Goal: Transaction & Acquisition: Purchase product/service

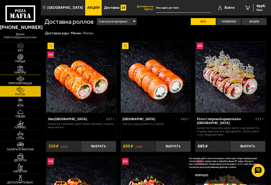
click at [19, 69] on img at bounding box center [20, 68] width 11 height 6
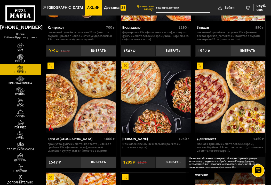
scroll to position [78, 0]
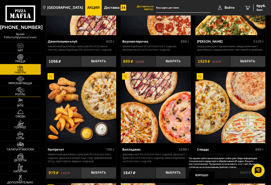
click at [17, 90] on img at bounding box center [20, 90] width 11 height 6
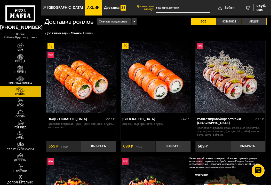
click at [256, 20] on label "Акции" at bounding box center [254, 21] width 25 height 7
click at [0, 0] on input "Акции" at bounding box center [0, 0] width 0 height 0
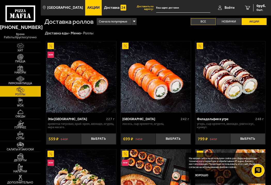
click at [202, 20] on label "Все" at bounding box center [203, 21] width 25 height 7
click at [0, 0] on input "Все" at bounding box center [0, 0] width 0 height 0
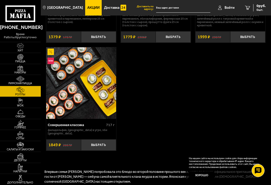
scroll to position [620, 0]
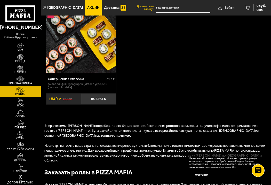
click at [21, 46] on img at bounding box center [20, 46] width 11 height 6
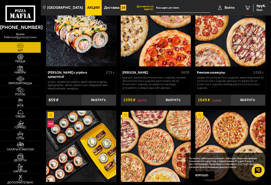
scroll to position [251, 0]
